Goal: Task Accomplishment & Management: Use online tool/utility

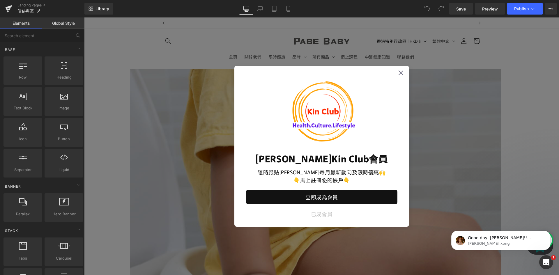
scroll to position [0, 611]
click at [399, 71] on icon at bounding box center [400, 72] width 5 height 5
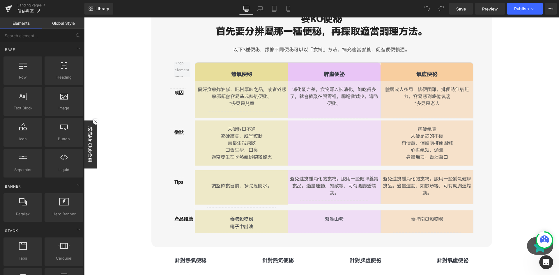
scroll to position [0, 1222]
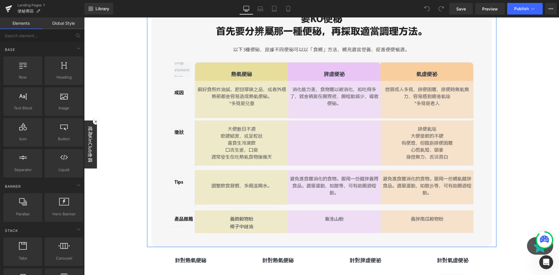
click at [156, 140] on div "Row 熱氣便秘 Text Block Row 脾虛便祕 Text Block Row 氣虛便祕 Text Block Row Row Row Separat…" at bounding box center [321, 145] width 340 height 182
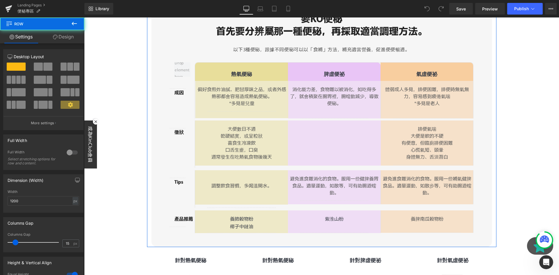
scroll to position [0, 0]
click at [148, 131] on div "要KO便秘 首先要分辨屬那一種便秘，再採取適當調理方法。 以下3種便秘，跟據不同便秘可以以「食補」方法，補充適當營養，促進便便暢通。 Heading Row …" at bounding box center [321, 127] width 349 height 241
click at [49, 203] on input "1200" at bounding box center [44, 201] width 72 height 10
click at [54, 216] on div "Columns Gap 15px Columns Gap 15 px" at bounding box center [43, 233] width 87 height 40
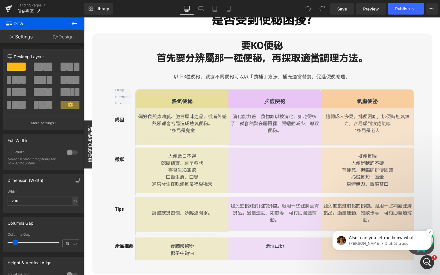
scroll to position [0, 917]
click at [429, 233] on icon "Dismiss notification" at bounding box center [429, 232] width 3 height 3
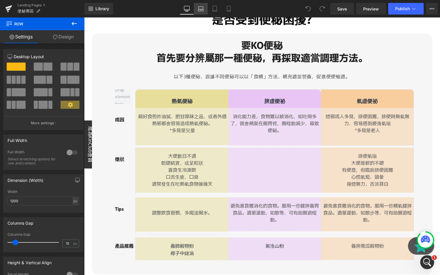
scroll to position [0, 306]
click at [196, 9] on link "Laptop" at bounding box center [201, 9] width 14 height 12
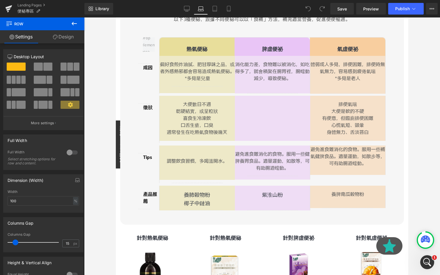
scroll to position [0, 0]
click at [188, 8] on icon at bounding box center [187, 9] width 6 height 6
type input "1200"
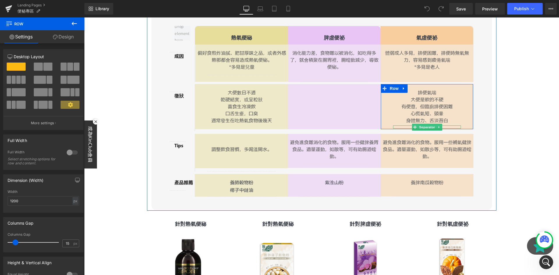
scroll to position [473, 0]
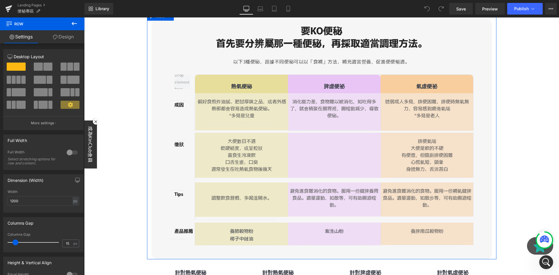
click at [490, 112] on div "要KO便秘 首先要分辨屬那一種便秘，再採取適當調理方法。 以下3種便秘，跟據不同便秘可以以「食補」方法，補充適當營養，促進便便暢通。 Heading Row …" at bounding box center [321, 139] width 349 height 241
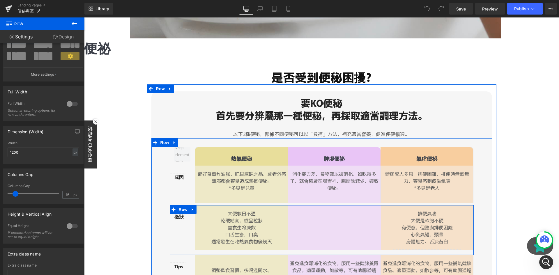
scroll to position [424, 0]
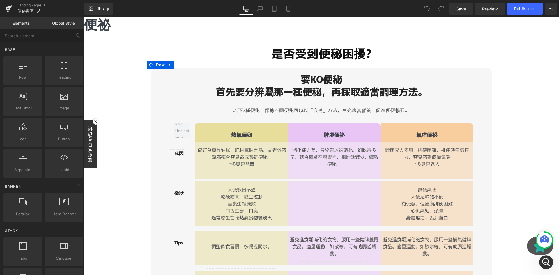
click at [147, 79] on div "要KO便秘 首先要分辨屬那一種便秘，再採取適當調理方法。 以下3種便秘，跟據不同便秘可以以「食補」方法，補充適當營養，促進便便暢通。 Heading Row …" at bounding box center [321, 188] width 349 height 241
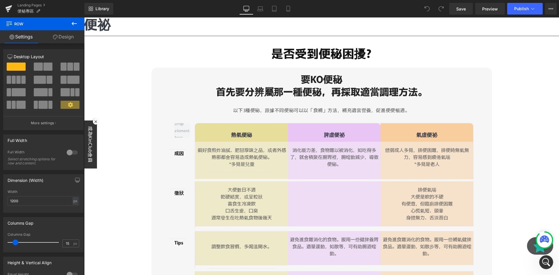
scroll to position [0, 1222]
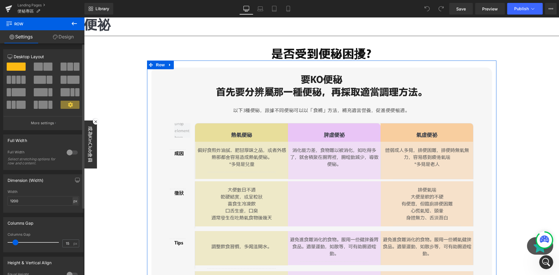
click at [74, 202] on div "px" at bounding box center [75, 201] width 6 height 8
click at [74, 212] on li "%" at bounding box center [75, 210] width 7 height 8
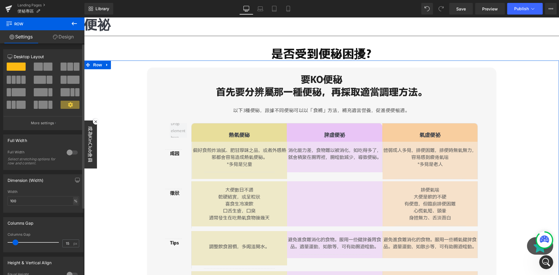
click at [73, 201] on div "%" at bounding box center [75, 201] width 5 height 8
click at [74, 217] on li "px" at bounding box center [75, 218] width 7 height 8
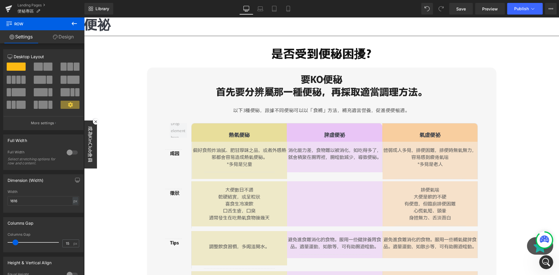
scroll to position [0, 611]
click at [424, 5] on button at bounding box center [427, 9] width 12 height 12
type input "1200"
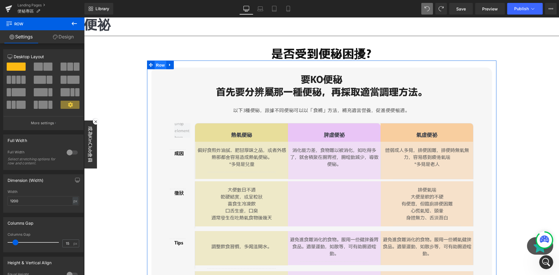
click at [161, 61] on span "Row" at bounding box center [161, 65] width 12 height 9
click at [68, 155] on div at bounding box center [72, 152] width 14 height 9
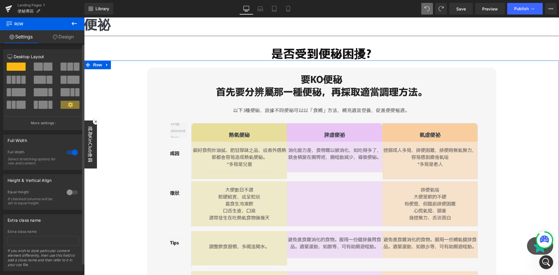
click at [68, 155] on div at bounding box center [72, 152] width 14 height 9
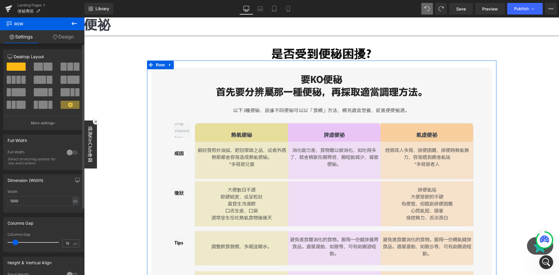
click at [68, 155] on div at bounding box center [72, 152] width 14 height 9
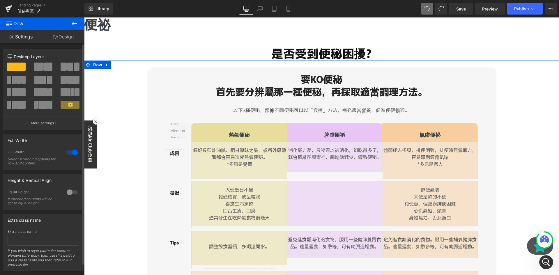
click at [68, 155] on div at bounding box center [72, 152] width 14 height 9
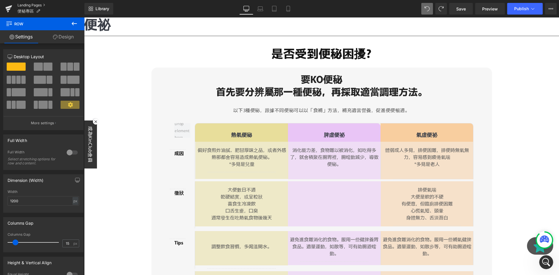
scroll to position [0, 0]
click at [492, 11] on span "Preview" at bounding box center [490, 9] width 16 height 6
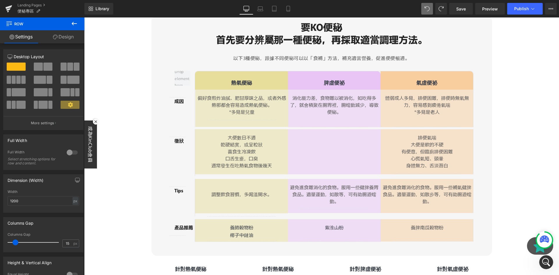
scroll to position [0, 306]
click at [488, 13] on link "Preview" at bounding box center [490, 9] width 30 height 12
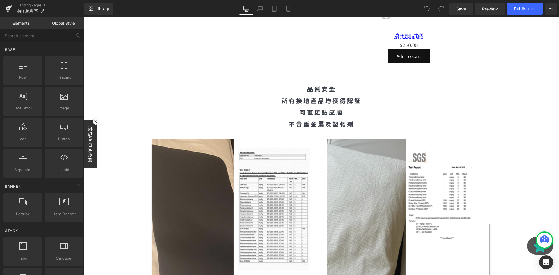
scroll to position [1601, 0]
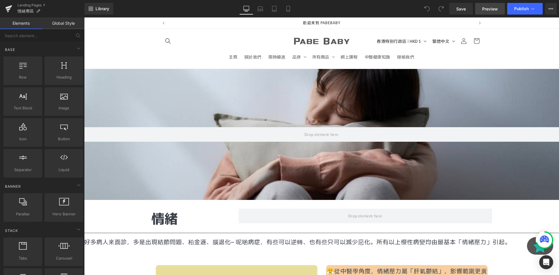
click at [485, 13] on link "Preview" at bounding box center [490, 9] width 30 height 12
click at [554, 11] on button "View Live Page View with current Template Save Template to Library Schedule Pub…" at bounding box center [551, 9] width 12 height 12
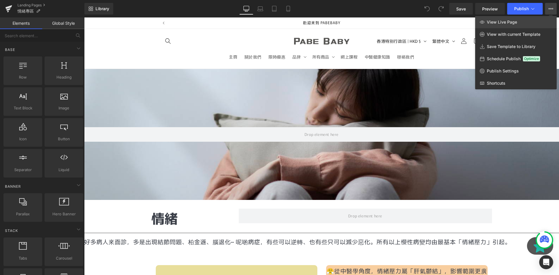
click at [524, 22] on link "View Live Page" at bounding box center [515, 22] width 81 height 12
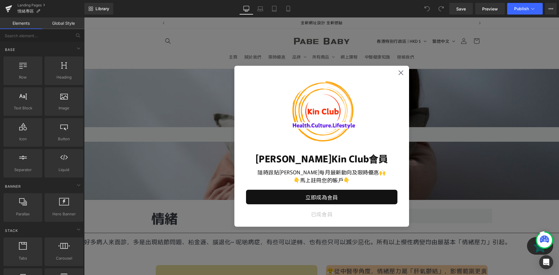
scroll to position [0, 917]
drag, startPoint x: 332, startPoint y: 31, endPoint x: 340, endPoint y: 61, distance: 30.9
click at [332, 32] on div "馬上成為Kin Club會員 隨時跟貼[PERSON_NAME]每月最新動向及限時優惠🙌 👇馬上註冊您的帳戶👇 立即成為會員 已成會員" at bounding box center [321, 146] width 475 height 258
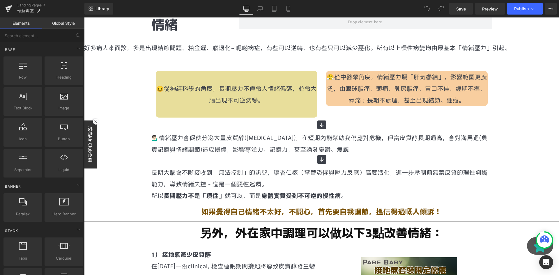
scroll to position [0, 0]
click at [262, 8] on icon at bounding box center [260, 9] width 6 height 6
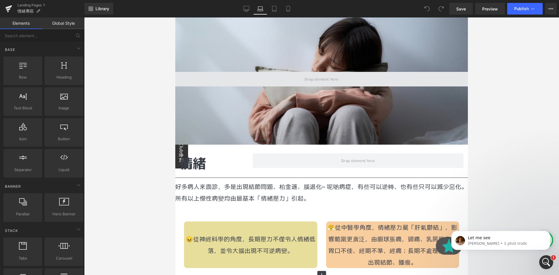
scroll to position [146, 0]
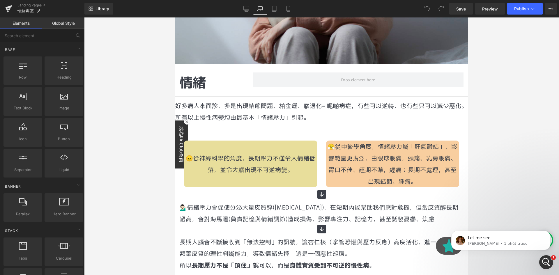
click at [309, 152] on p "😖從神經科學的角度，長期壓力不僅令人情緒低落，並令大腦出現不可逆病變。" at bounding box center [250, 163] width 133 height 23
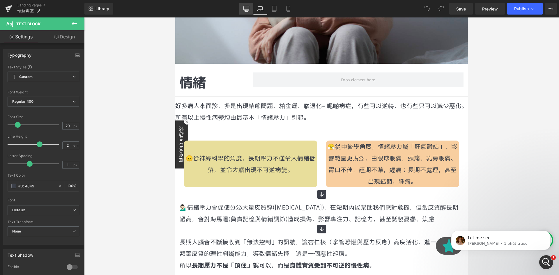
click at [250, 11] on link "Desktop" at bounding box center [246, 9] width 14 height 12
type input "100"
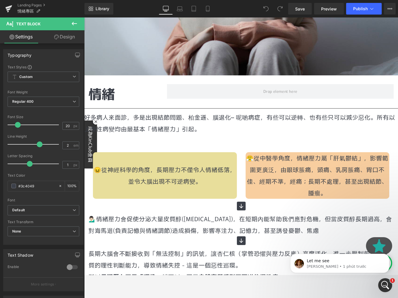
scroll to position [0, 540]
click at [250, 109] on div "Separator" at bounding box center [240, 108] width 313 height 6
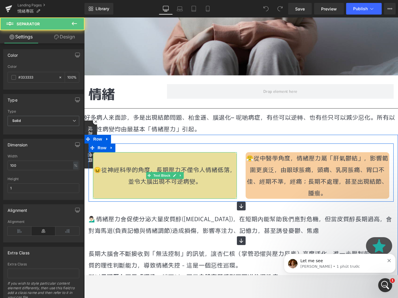
click at [242, 123] on div "好多病人來面診，多是出現結節問題、柏金遜、腦退化⋯ 呢啲病症，有些可以逆轉、也有些只可以減少惡化。所有以上慢性病變均由最基本「情緒壓力」引起。 Text Bl…" at bounding box center [240, 122] width 313 height 23
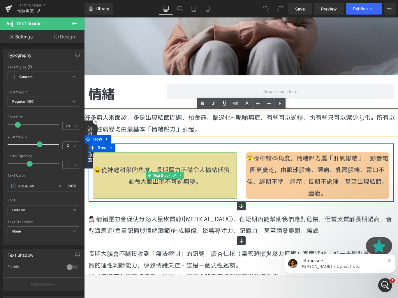
click at [104, 94] on strong "情緒" at bounding box center [101, 93] width 26 height 19
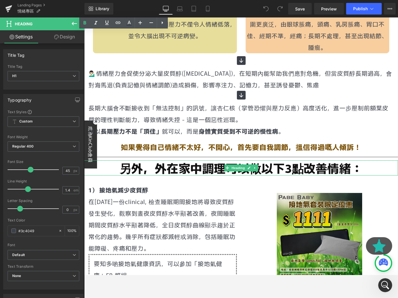
scroll to position [173, 0]
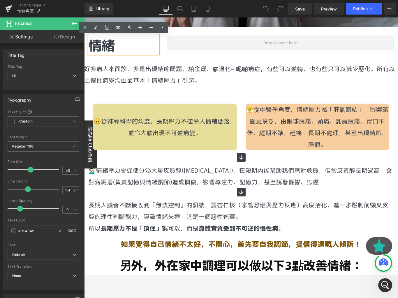
click at [185, 13] on link "Laptop" at bounding box center [180, 9] width 14 height 12
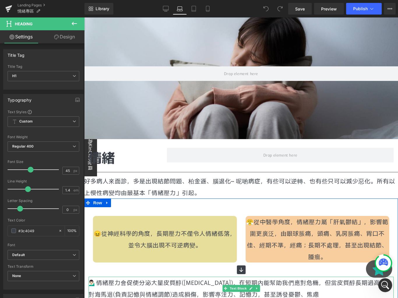
scroll to position [0, 0]
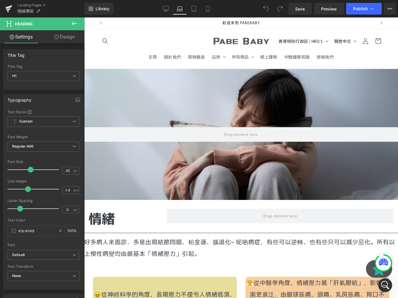
click at [171, 10] on link "Desktop" at bounding box center [166, 9] width 14 height 12
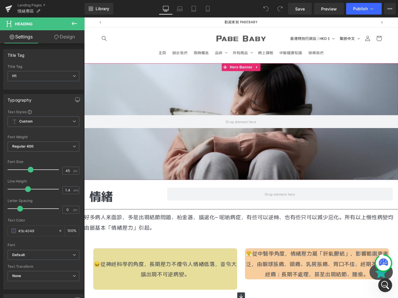
click at [195, 10] on icon at bounding box center [194, 9] width 6 height 6
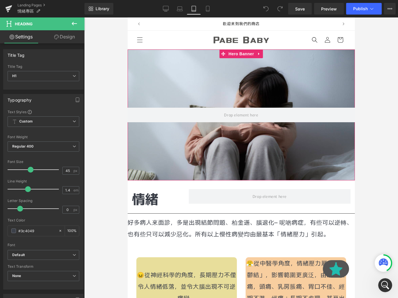
click at [207, 10] on icon at bounding box center [207, 10] width 3 height 0
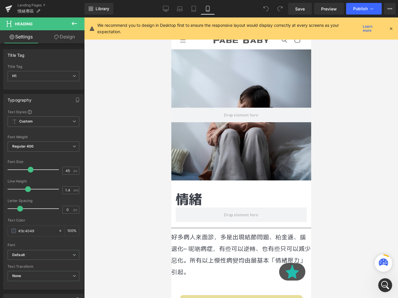
scroll to position [0, 213]
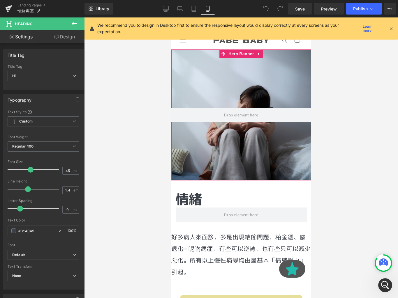
click at [163, 7] on icon at bounding box center [166, 8] width 6 height 4
type input "100"
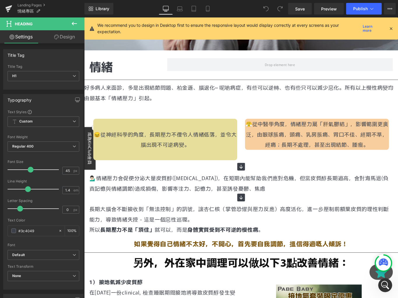
scroll to position [0, 306]
click at [345, 157] on p "😤從中醫學角度，情緒壓力屬「肝氣鬱結」，影響範圍更廣泛，由眼球脹痛，頭痛、乳房脹痛、胃口不佳、經期不準，經痛；長期不處理，甚至出現結節、腫瘤。" at bounding box center [346, 148] width 162 height 35
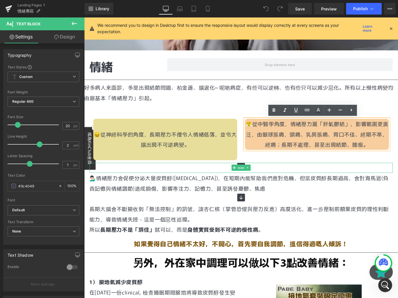
click at [181, 10] on icon at bounding box center [180, 9] width 6 height 6
type input "100"
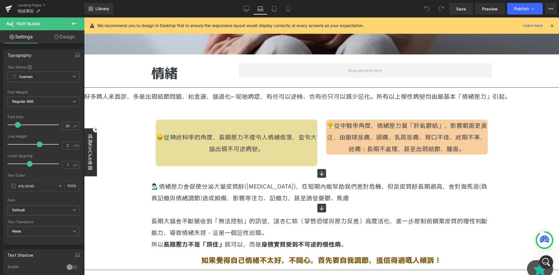
scroll to position [0, 917]
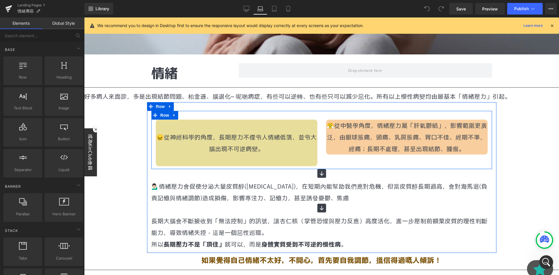
scroll to position [0, 0]
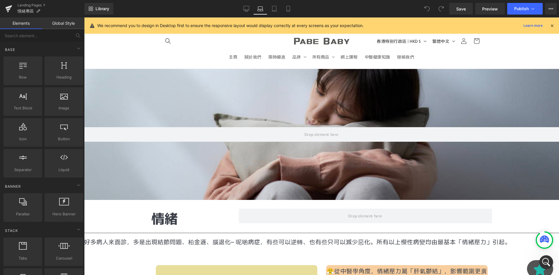
click at [378, 164] on div at bounding box center [321, 134] width 475 height 131
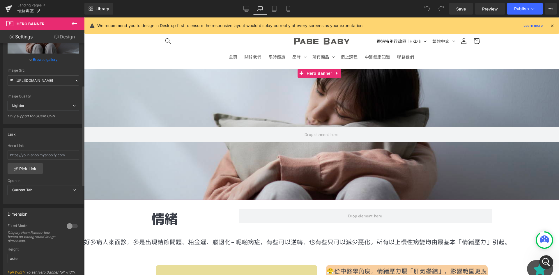
scroll to position [0, 306]
click at [324, 75] on span "Hero Banner" at bounding box center [319, 73] width 28 height 9
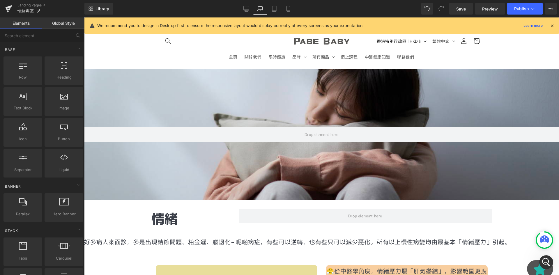
scroll to position [0, 611]
click at [275, 13] on link "Tablet" at bounding box center [274, 9] width 14 height 12
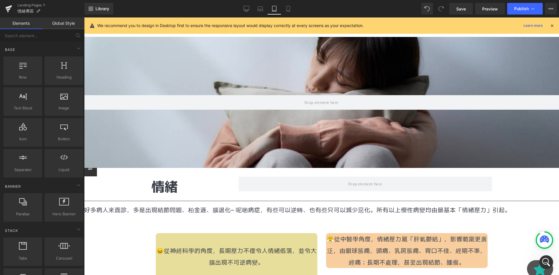
scroll to position [0, 379]
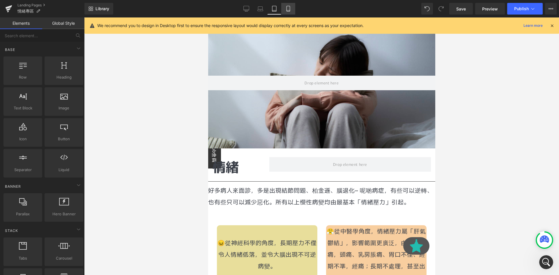
click at [293, 9] on link "Mobile" at bounding box center [288, 9] width 14 height 12
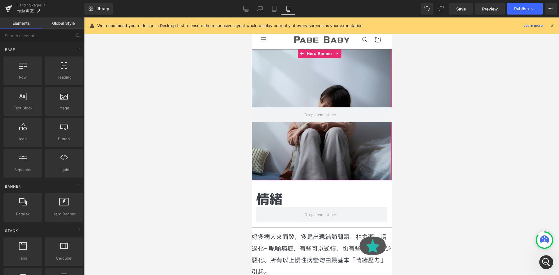
scroll to position [0, 0]
click at [246, 10] on icon at bounding box center [247, 8] width 6 height 4
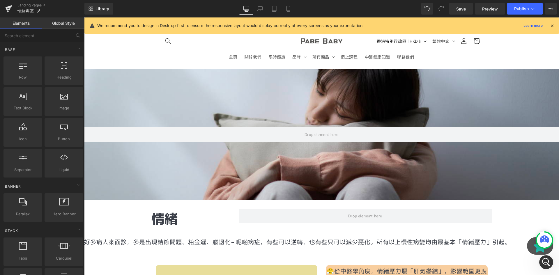
click at [299, 77] on div "Hero Banner 200px" at bounding box center [321, 134] width 475 height 131
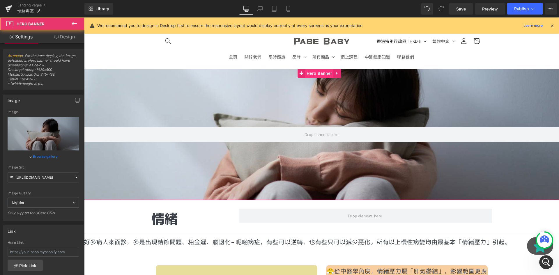
scroll to position [0, 306]
click at [320, 74] on span "Hero Banner" at bounding box center [319, 73] width 28 height 9
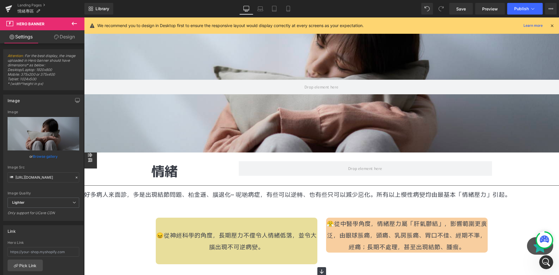
scroll to position [49, 0]
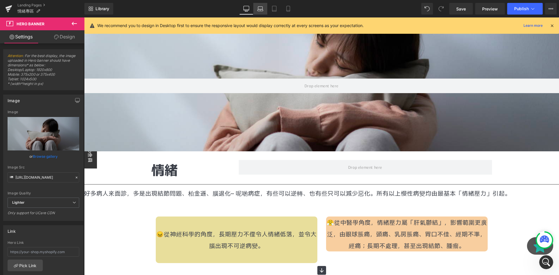
click at [256, 11] on link "Laptop" at bounding box center [260, 9] width 14 height 12
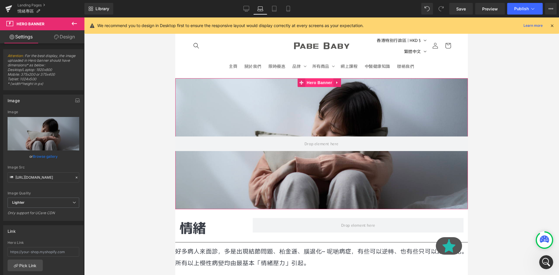
scroll to position [0, 489]
click at [319, 84] on span "Hero Banner" at bounding box center [319, 83] width 28 height 9
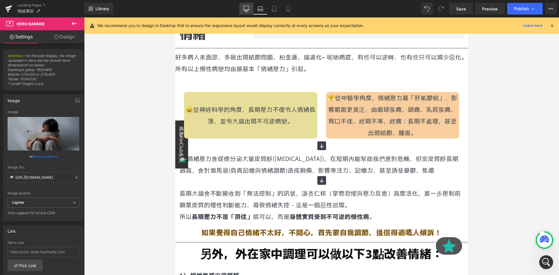
scroll to position [0, 0]
click at [245, 11] on icon at bounding box center [246, 9] width 6 height 6
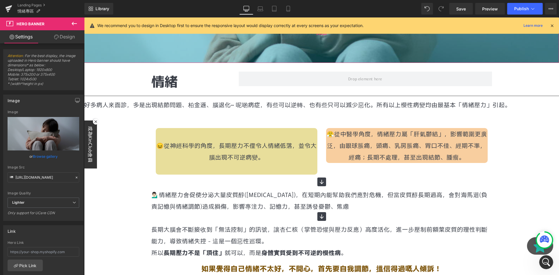
scroll to position [146, 0]
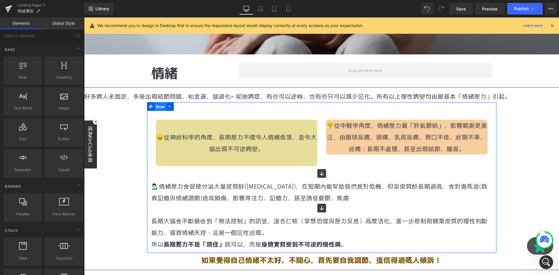
click at [156, 108] on span "Row" at bounding box center [161, 106] width 12 height 9
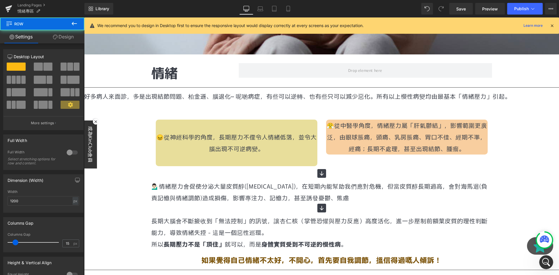
scroll to position [0, 306]
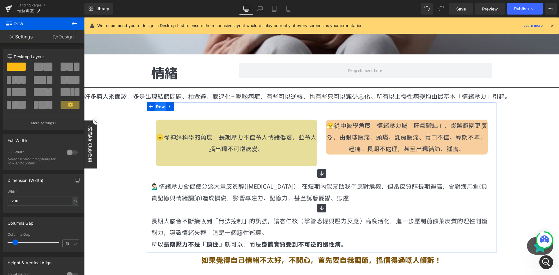
click at [157, 106] on span "Row" at bounding box center [161, 106] width 12 height 9
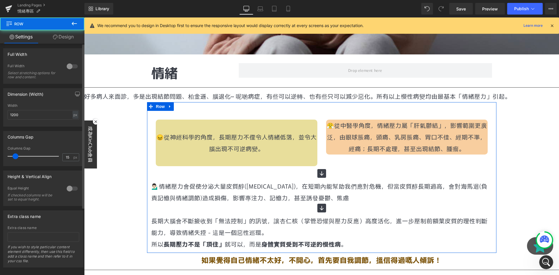
scroll to position [95, 0]
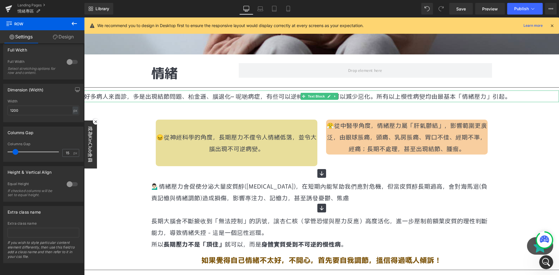
click at [113, 98] on p "好多病人來面診，多是出現結節問題、柏金遜、腦退化⋯ 呢啲病症，有些可以逆轉、也有些只可以減少惡化。所有以上慢性病變均由最基本「情緒壓力」引起。" at bounding box center [321, 97] width 475 height 12
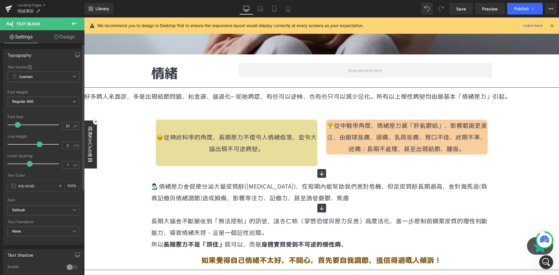
scroll to position [0, 611]
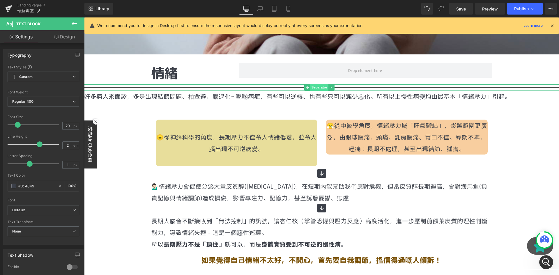
click at [318, 88] on span "Separator" at bounding box center [319, 87] width 18 height 7
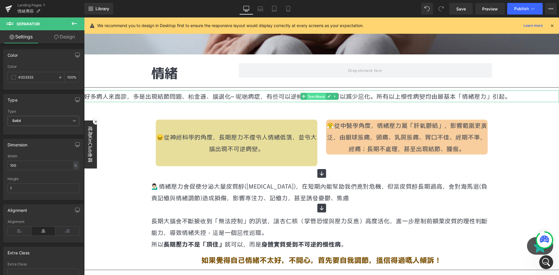
click at [316, 98] on span "Text Block" at bounding box center [315, 96] width 19 height 7
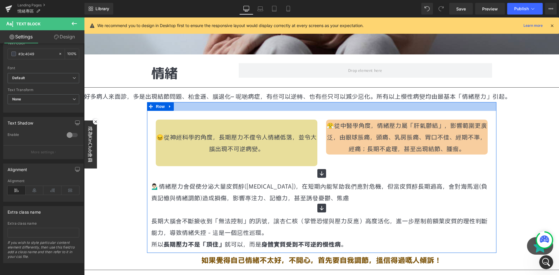
scroll to position [0, 1222]
click at [285, 109] on div at bounding box center [321, 106] width 349 height 9
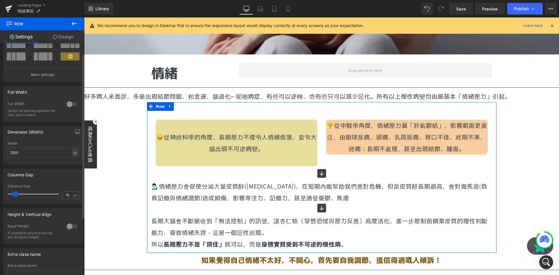
scroll to position [49, 0]
click at [34, 147] on div "Width 1200 px % px" at bounding box center [44, 152] width 72 height 23
drag, startPoint x: 4, startPoint y: 152, endPoint x: 0, endPoint y: 150, distance: 4.4
click at [0, 150] on div "Dimension (Width) 1200px Width 1200 px % px" at bounding box center [43, 142] width 87 height 43
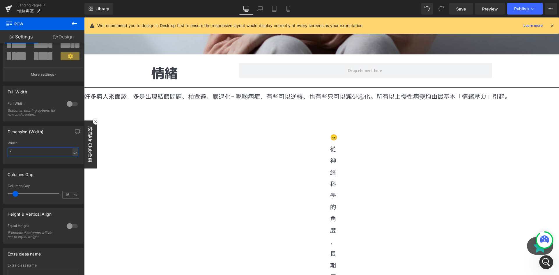
scroll to position [0, 306]
type input "1200"
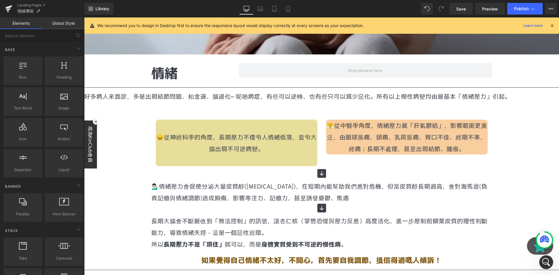
scroll to position [0, 611]
click at [262, 10] on icon at bounding box center [260, 9] width 6 height 6
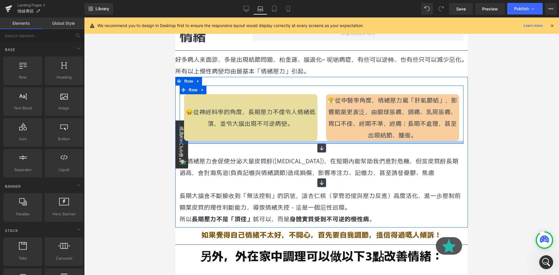
click at [241, 143] on div at bounding box center [322, 142] width 284 height 3
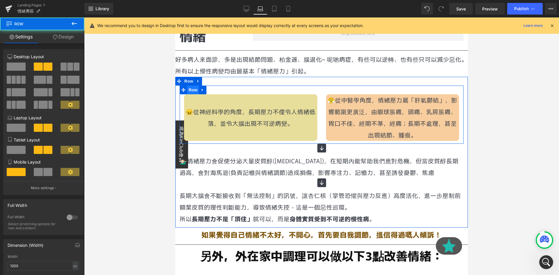
click at [196, 90] on span "Row" at bounding box center [193, 90] width 12 height 9
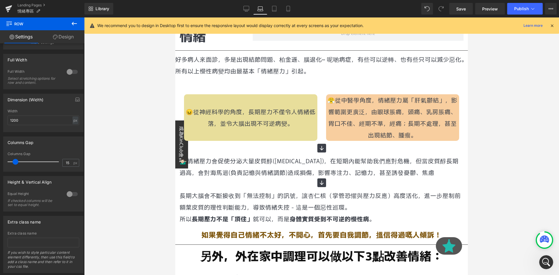
scroll to position [0, 978]
